Goal: Task Accomplishment & Management: Complete application form

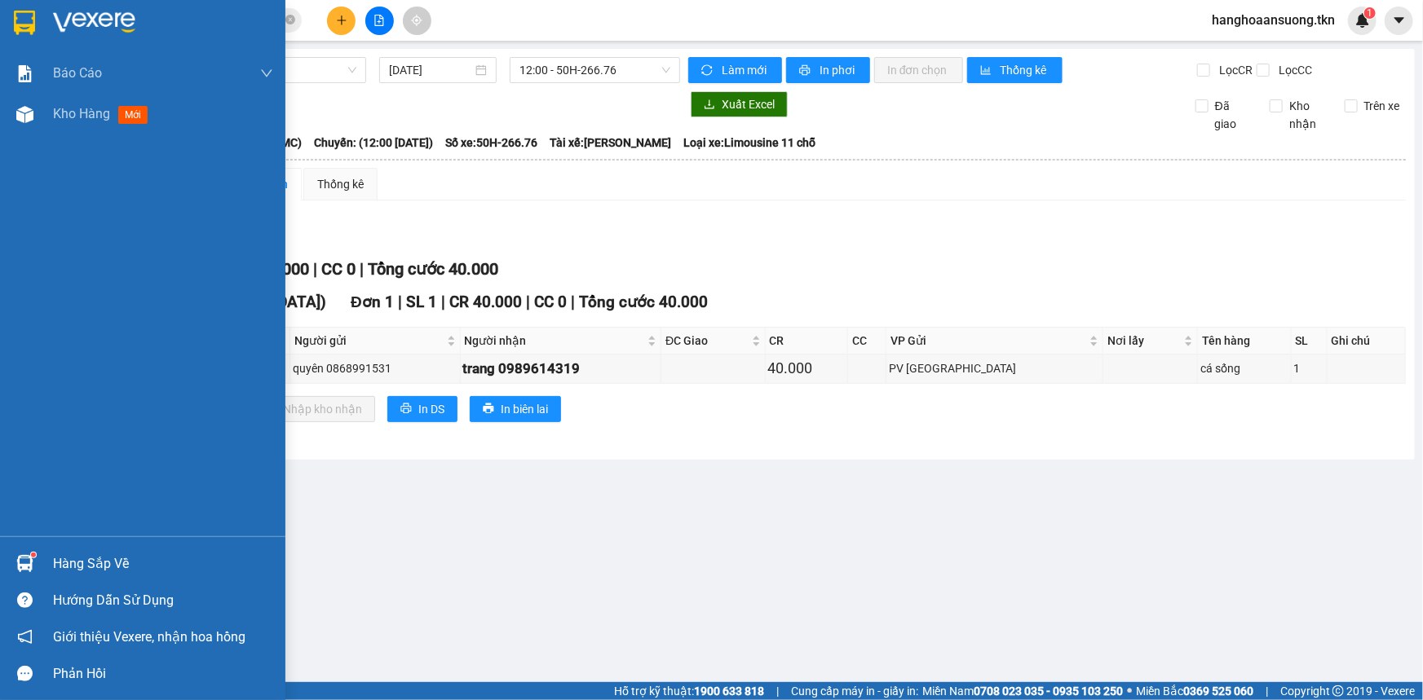
click at [90, 565] on div "Hàng sắp về" at bounding box center [163, 564] width 220 height 24
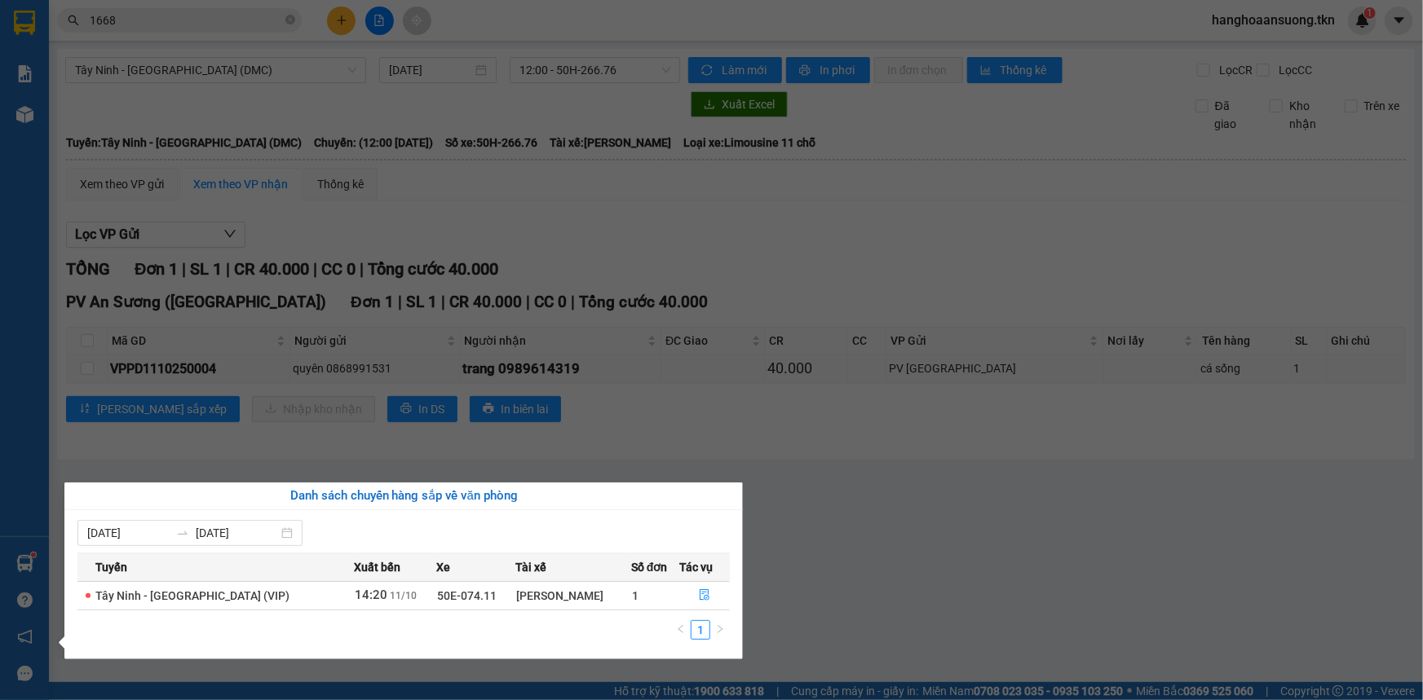
click at [579, 385] on section "Kết quả tìm kiếm ( 77 ) Bộ lọc Mã ĐH Trạng thái Món hàng Thu hộ Tổng cước Chưa …" at bounding box center [711, 350] width 1423 height 700
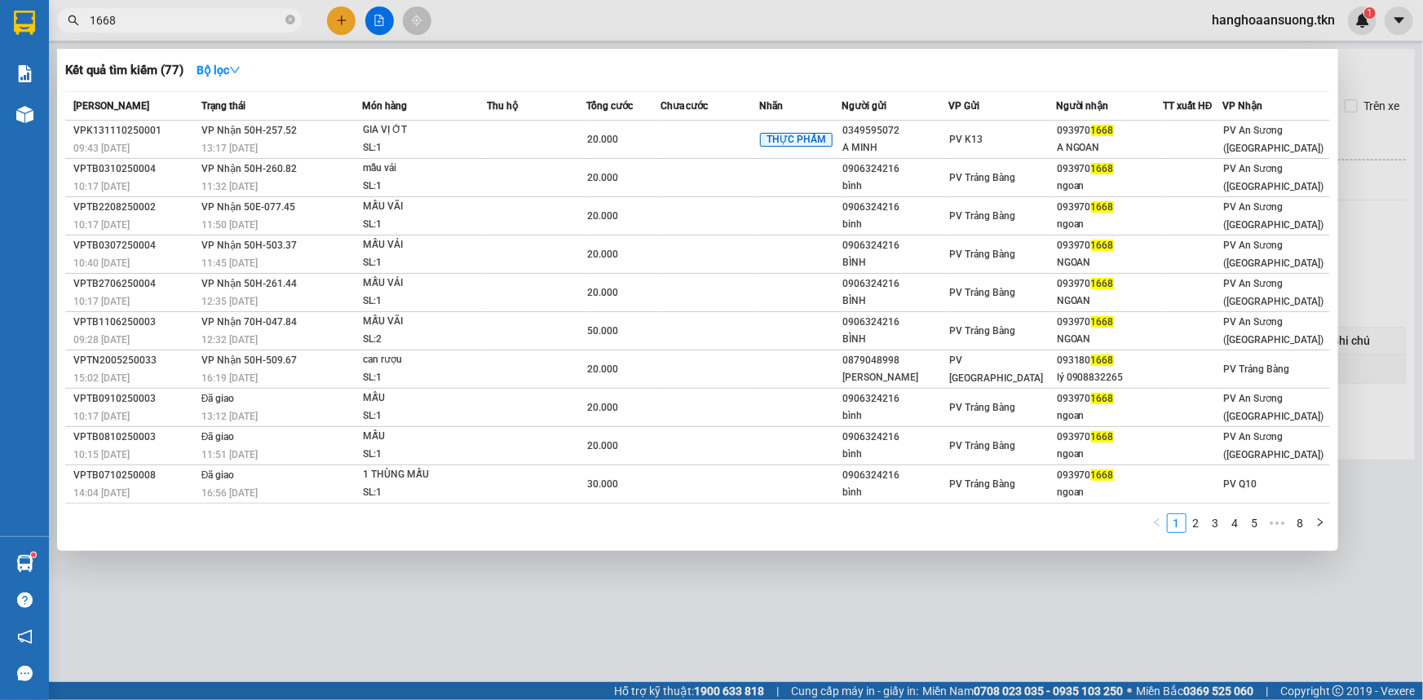
click at [266, 16] on input "1668" at bounding box center [186, 20] width 192 height 18
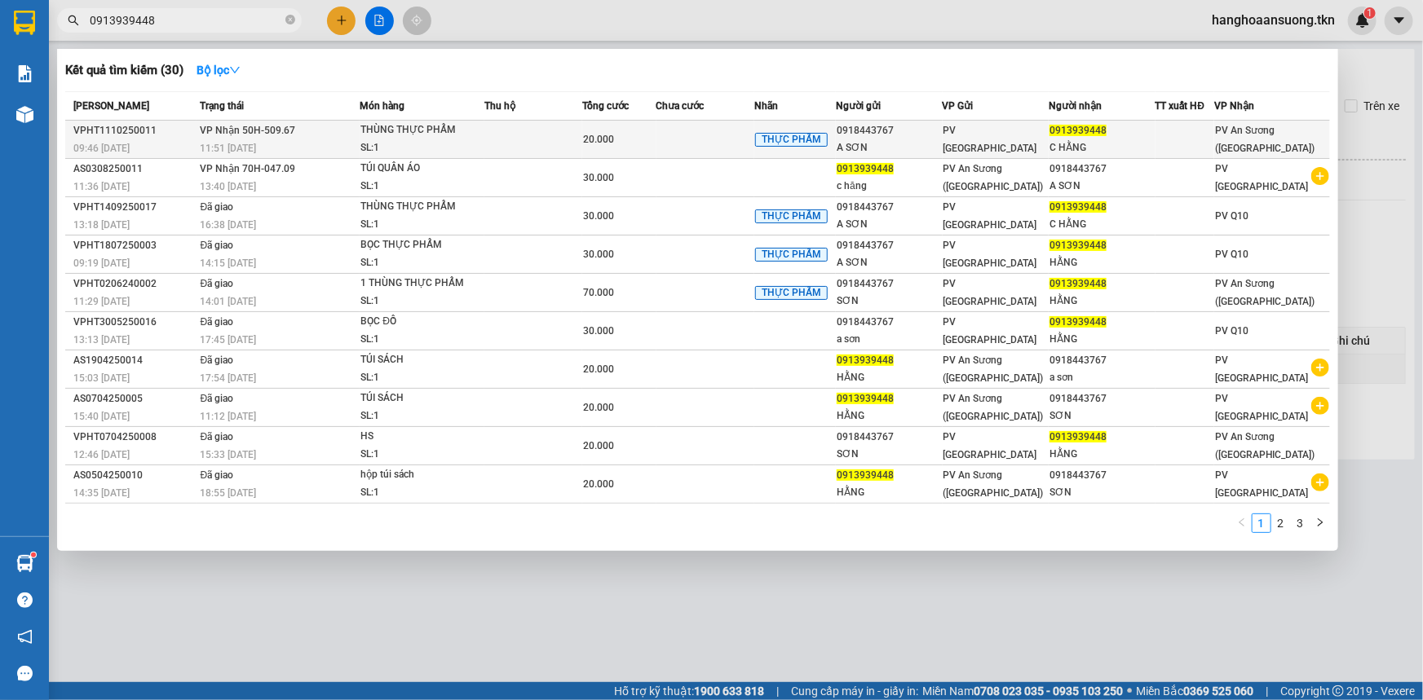
type input "0913939448"
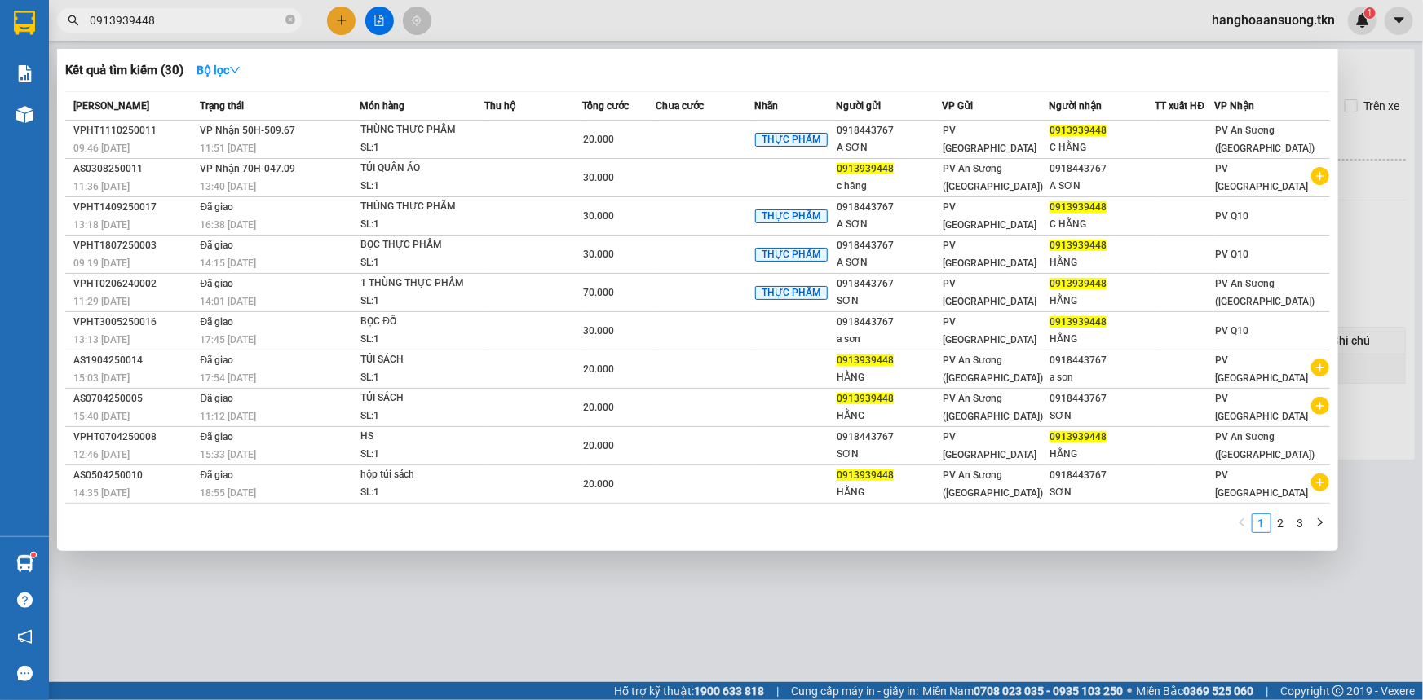
click at [693, 139] on td at bounding box center [705, 140] width 98 height 38
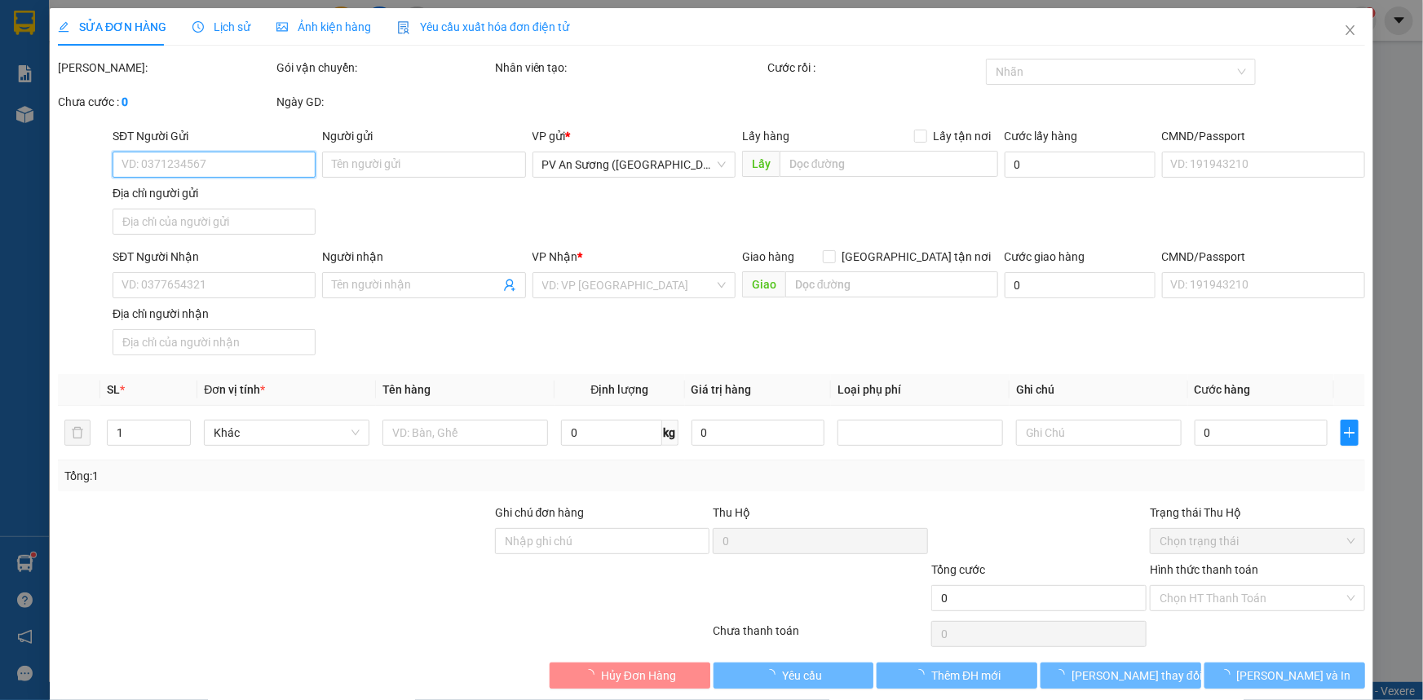
type input "0918443767"
type input "A SƠN"
type input "0913939448"
type input "C HẰNG"
type input "20.000"
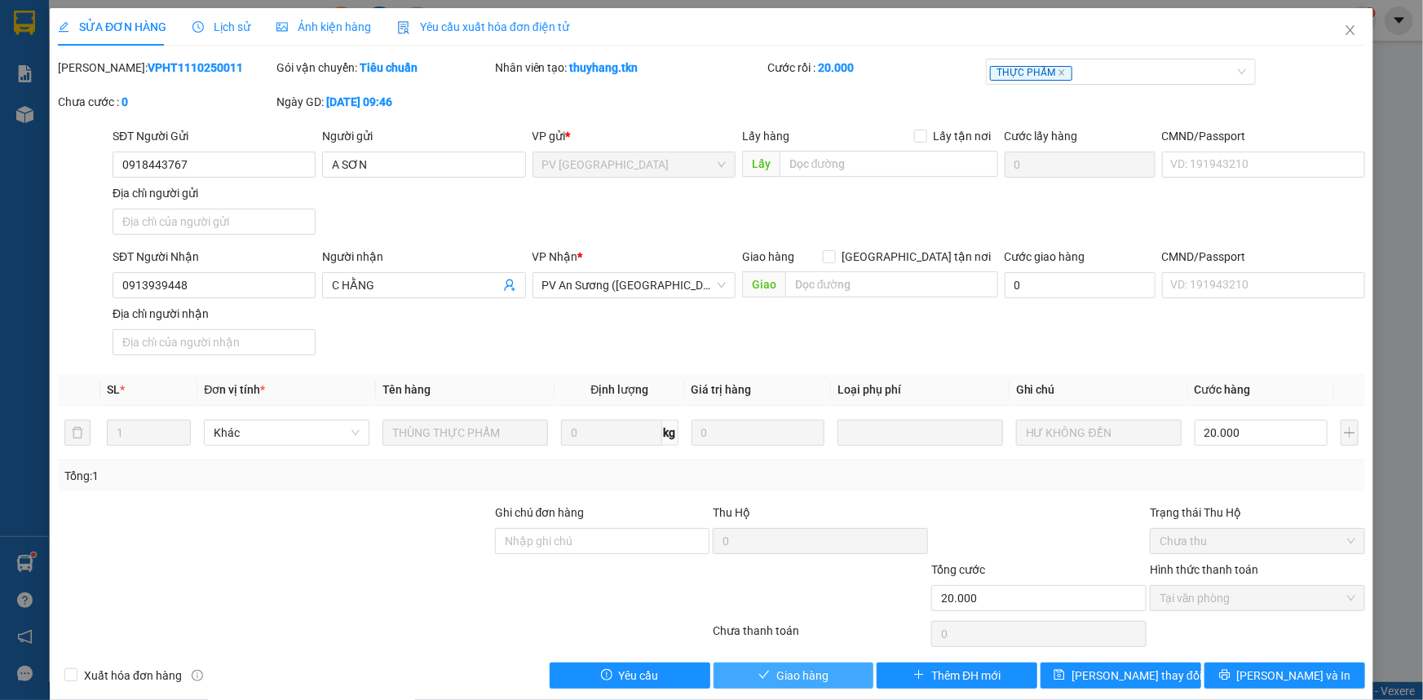
click at [795, 669] on span "Giao hàng" at bounding box center [802, 676] width 52 height 18
